Goal: Task Accomplishment & Management: Use online tool/utility

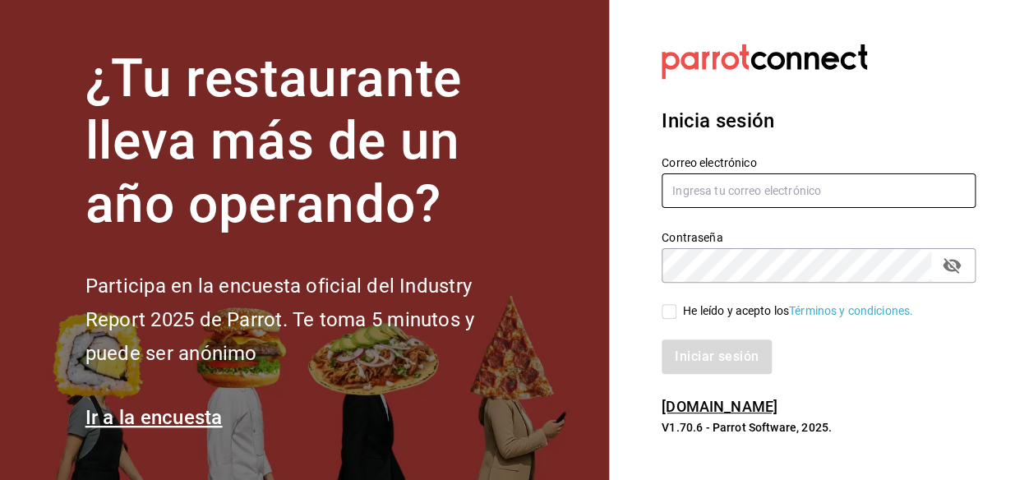
type input "[EMAIL_ADDRESS][DOMAIN_NAME]"
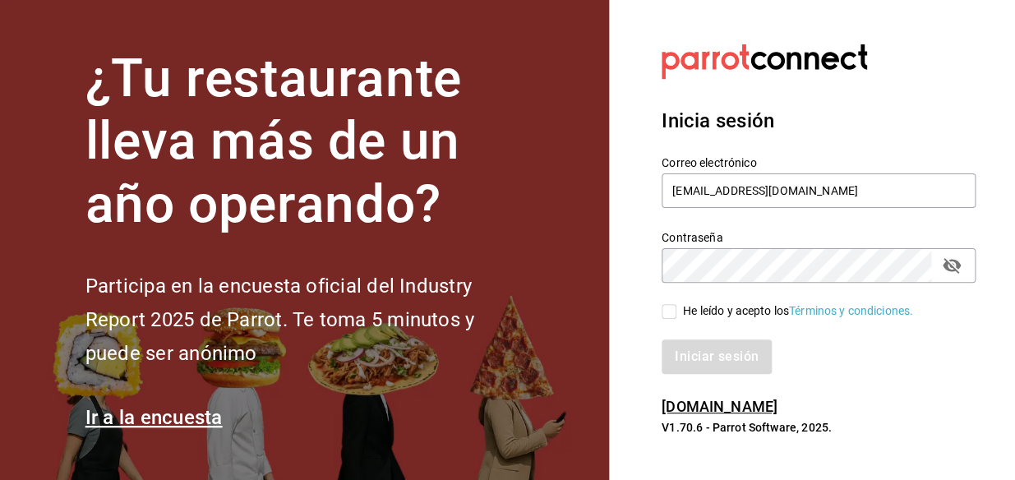
click at [669, 306] on input "He leído y acepto los Términos y condiciones." at bounding box center [669, 311] width 15 height 15
checkbox input "true"
click at [696, 350] on button "Iniciar sesión" at bounding box center [718, 356] width 112 height 35
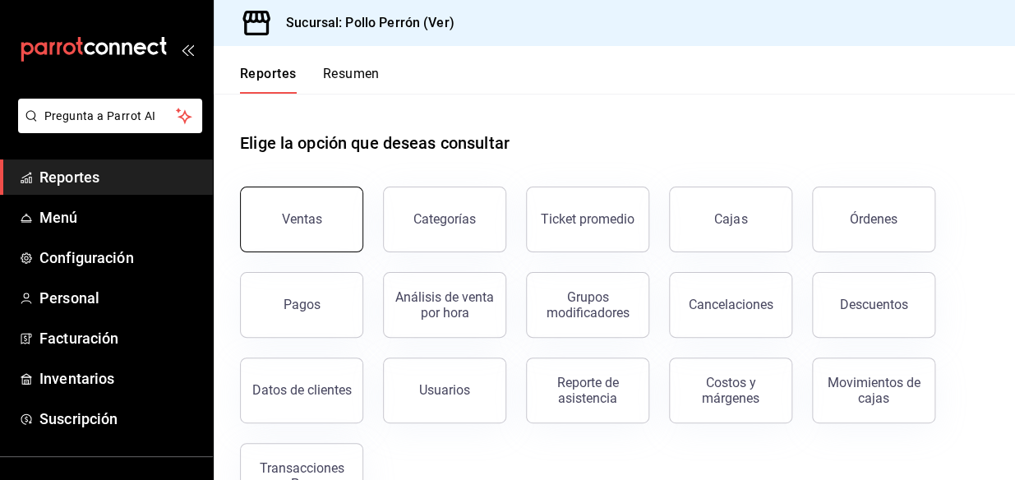
click at [298, 219] on div "Ventas" at bounding box center [302, 219] width 40 height 16
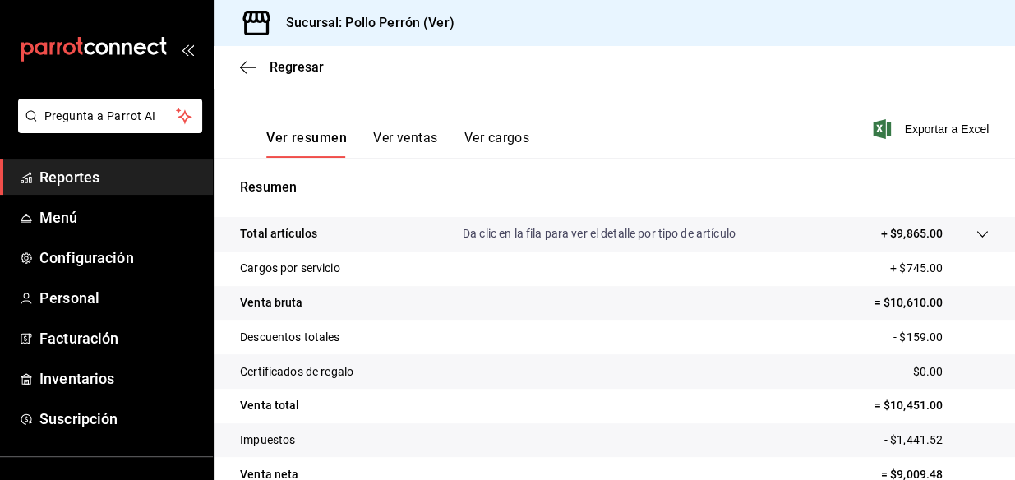
scroll to position [74, 0]
